Goal: Task Accomplishment & Management: Use online tool/utility

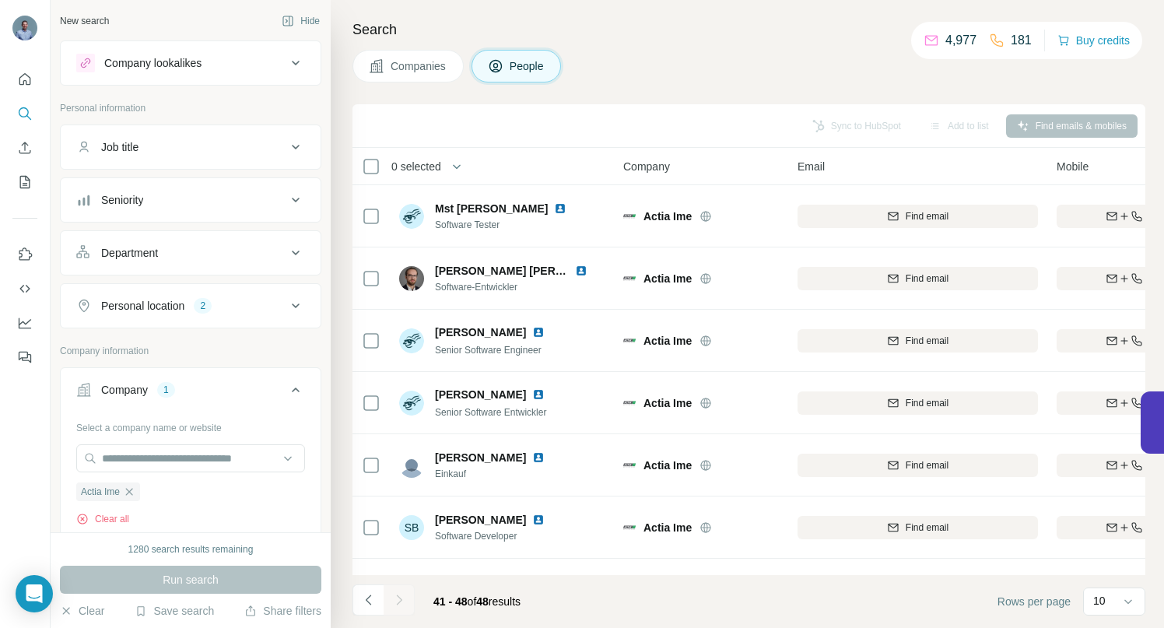
scroll to position [117, 0]
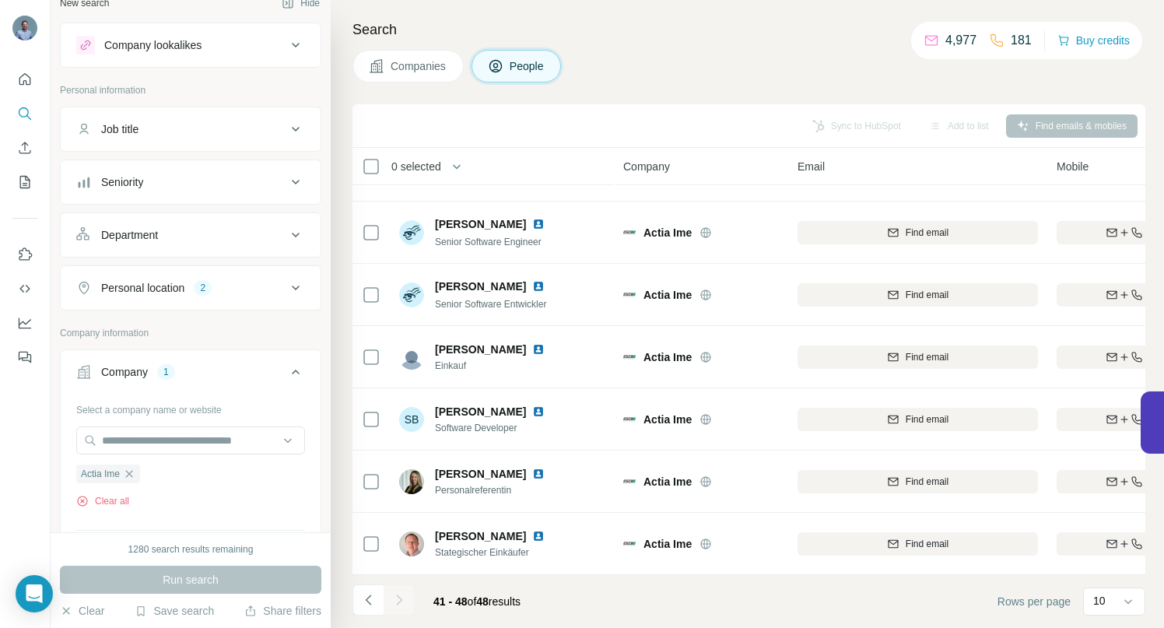
click at [131, 475] on icon "button" at bounding box center [129, 473] width 12 height 12
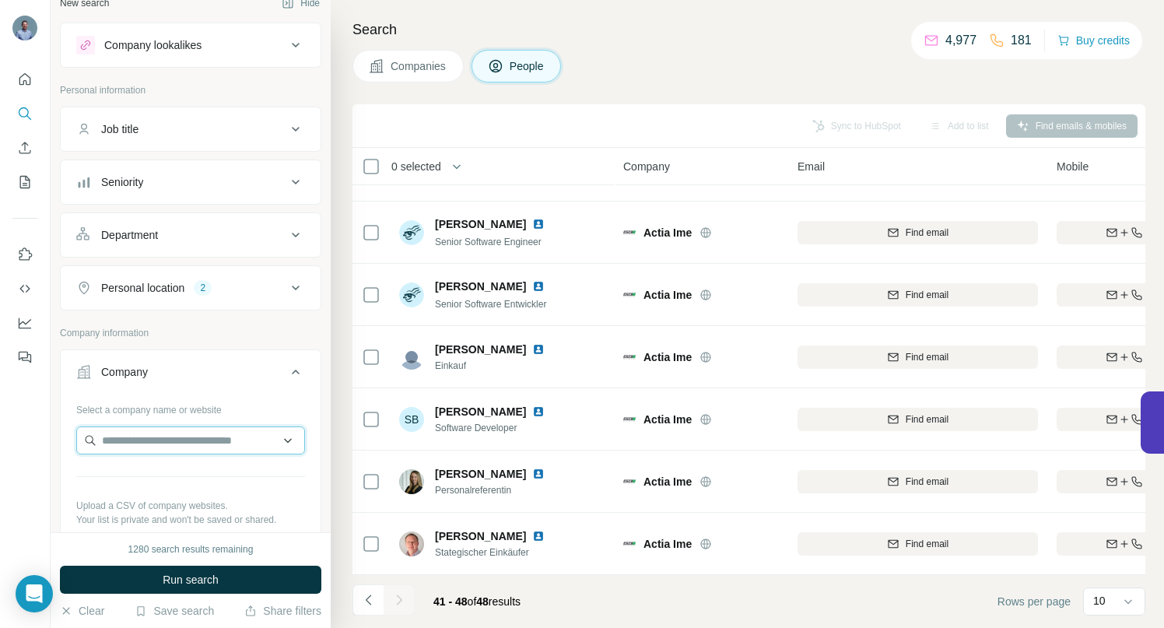
click at [124, 442] on input "text" at bounding box center [190, 440] width 229 height 28
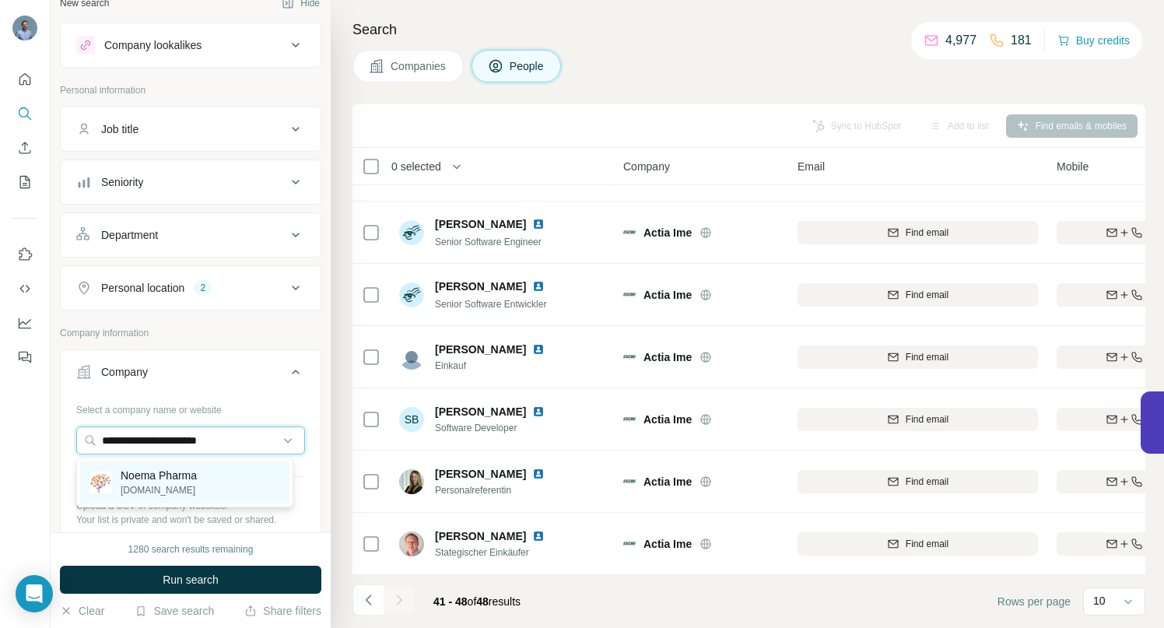
type input "**********"
click at [163, 478] on p "Noema Pharma" at bounding box center [159, 475] width 76 height 16
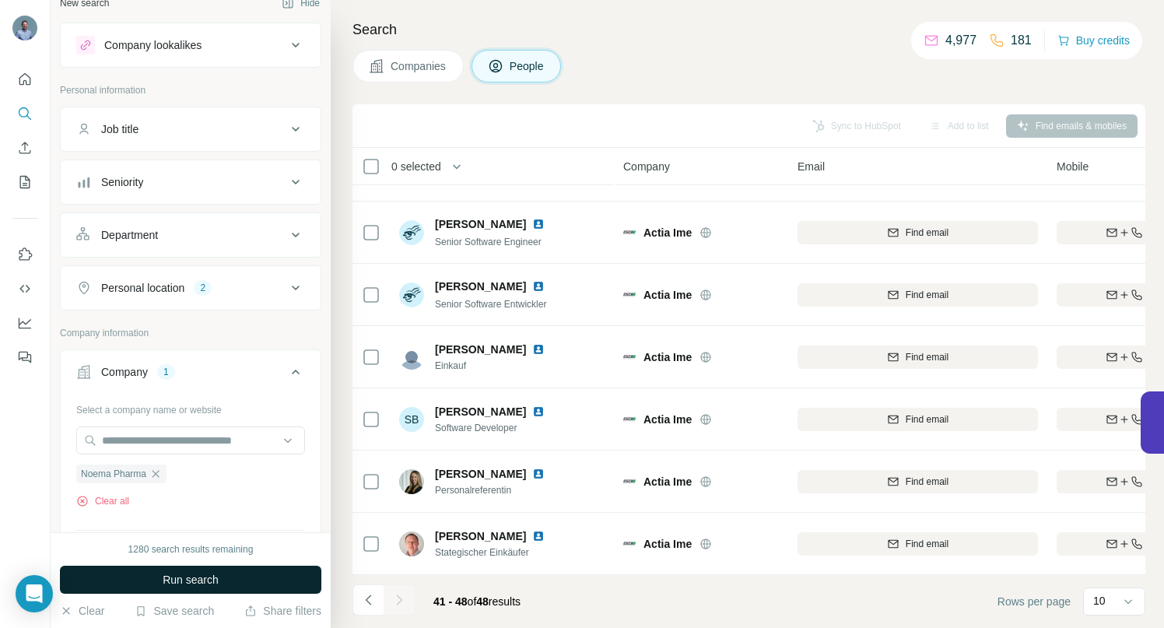
click at [189, 576] on span "Run search" at bounding box center [191, 580] width 56 height 16
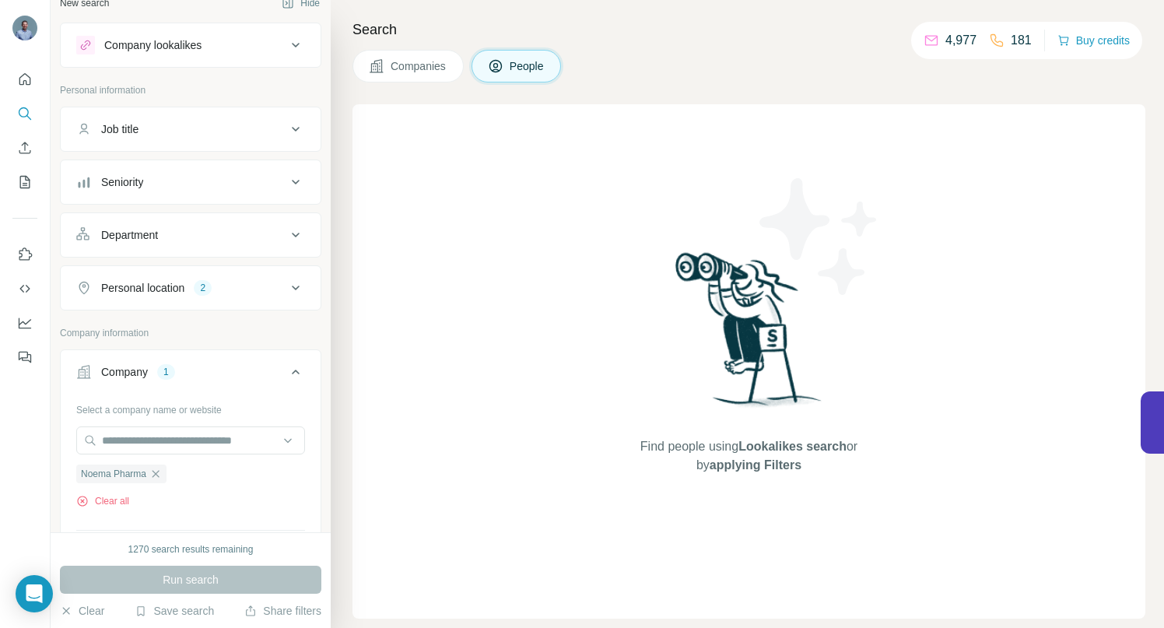
click at [414, 71] on span "Companies" at bounding box center [418, 66] width 57 height 16
